Goal: Find specific page/section: Find specific page/section

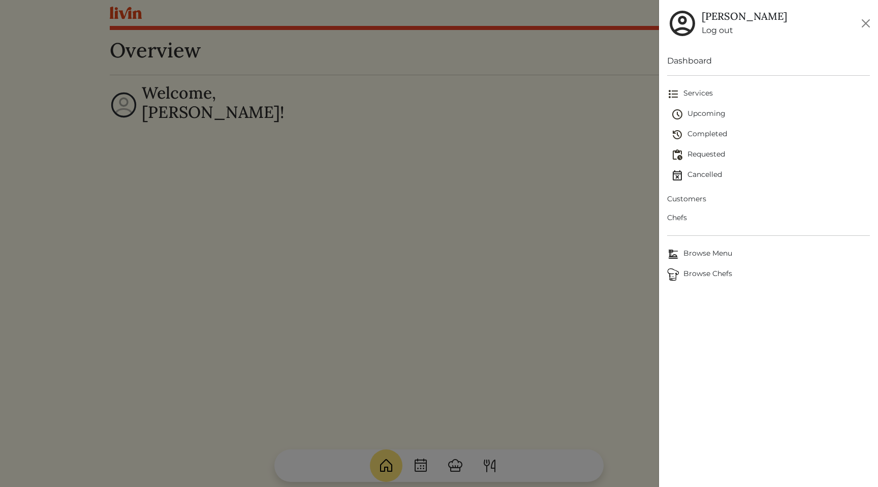
click at [696, 200] on span "Customers" at bounding box center [768, 199] width 203 height 11
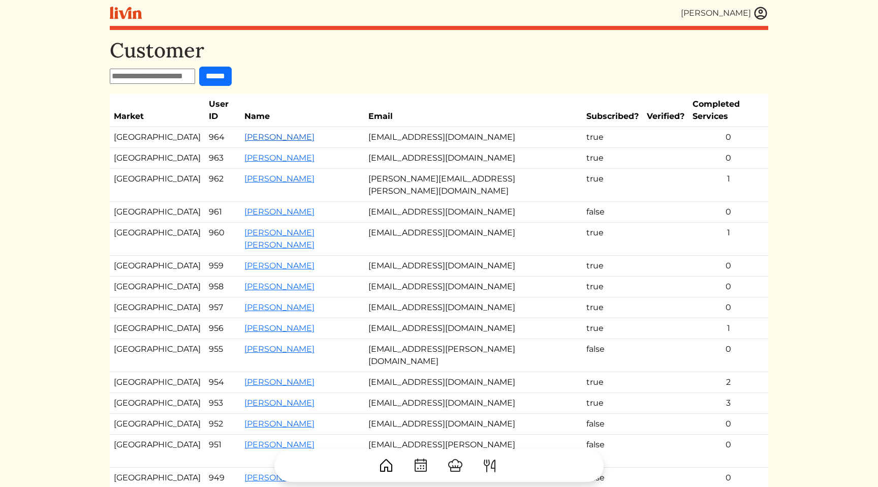
click at [251, 132] on link "[PERSON_NAME]" at bounding box center [279, 137] width 70 height 10
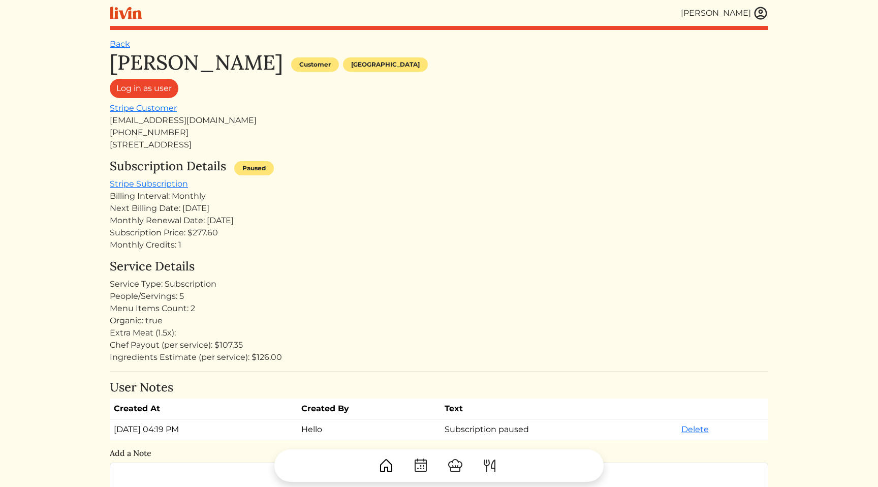
click at [340, 143] on div "[STREET_ADDRESS]" at bounding box center [439, 145] width 659 height 12
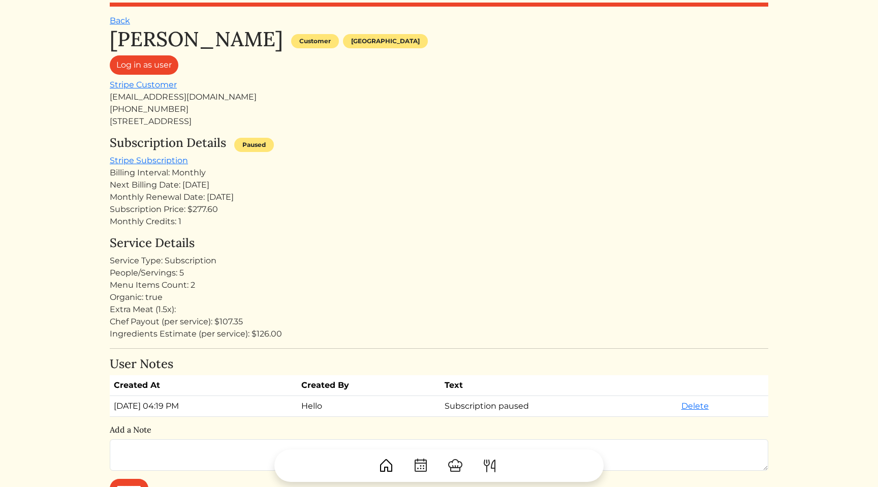
scroll to position [37, 0]
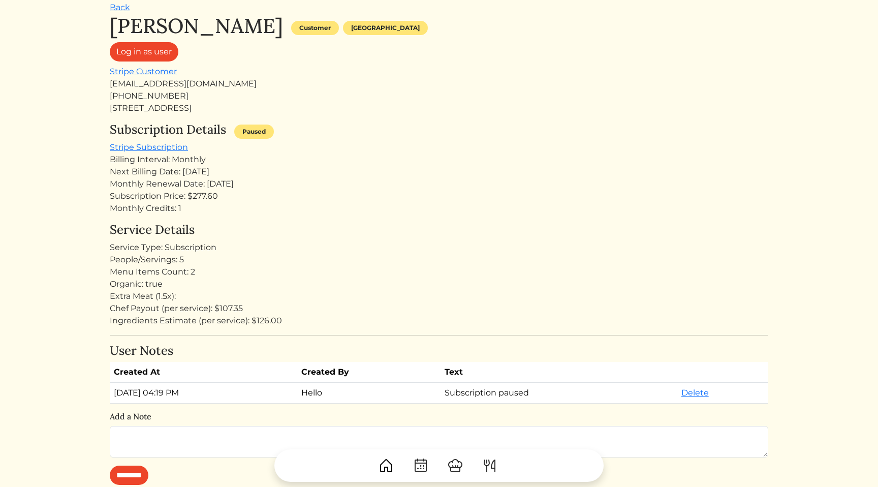
click at [353, 241] on div "Service Type: Subscription" at bounding box center [439, 247] width 659 height 12
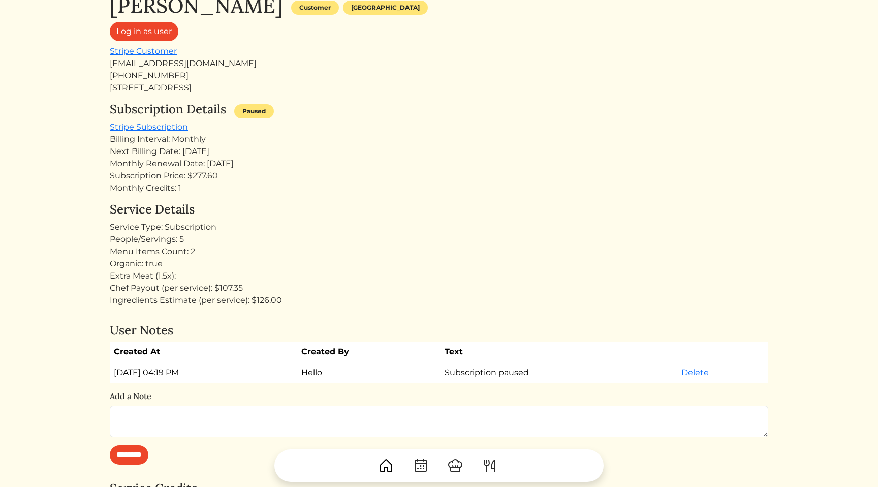
scroll to position [77, 0]
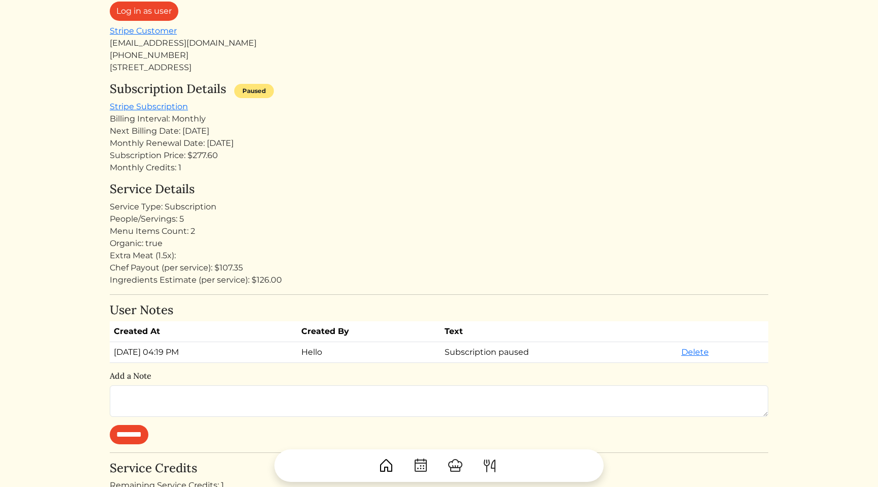
click at [353, 241] on div "Organic: true" at bounding box center [439, 243] width 659 height 12
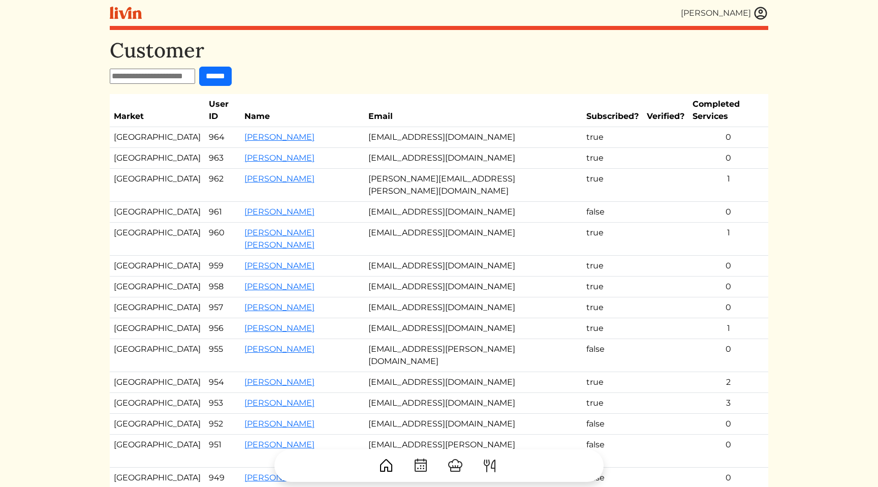
click at [483, 23] on div "[PERSON_NAME]" at bounding box center [439, 13] width 659 height 26
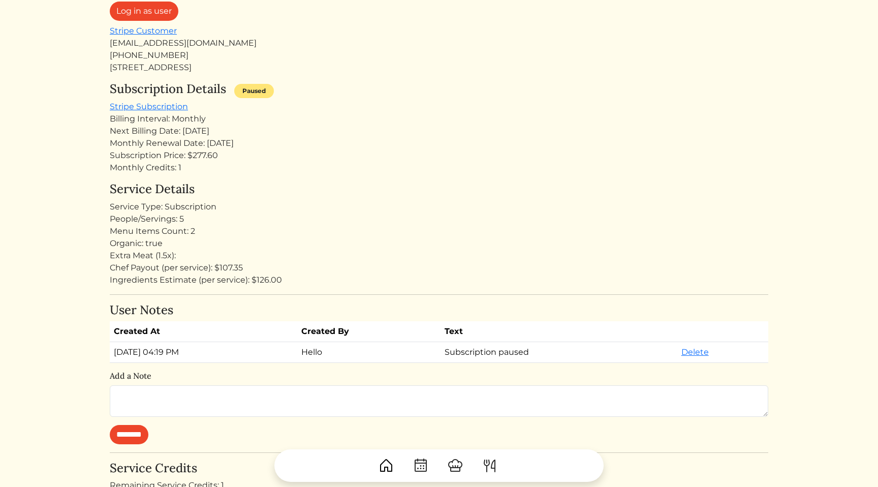
scroll to position [57, 0]
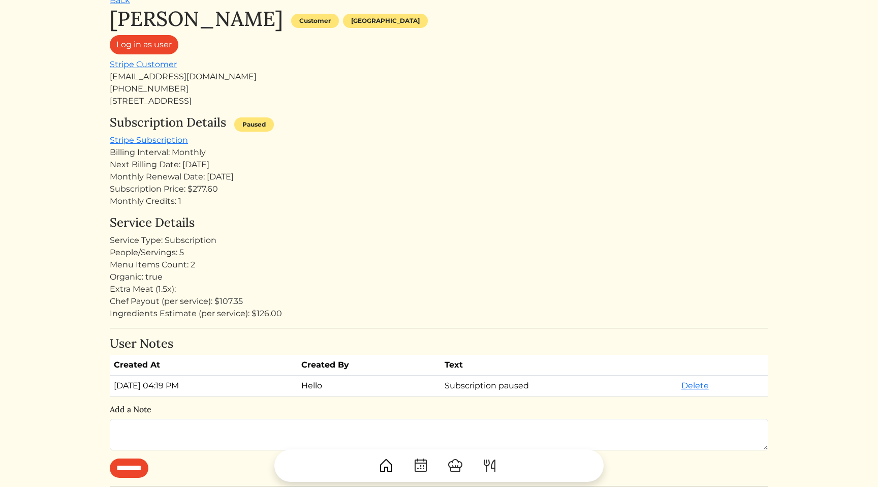
scroll to position [57, 0]
